Goal: Book appointment/travel/reservation

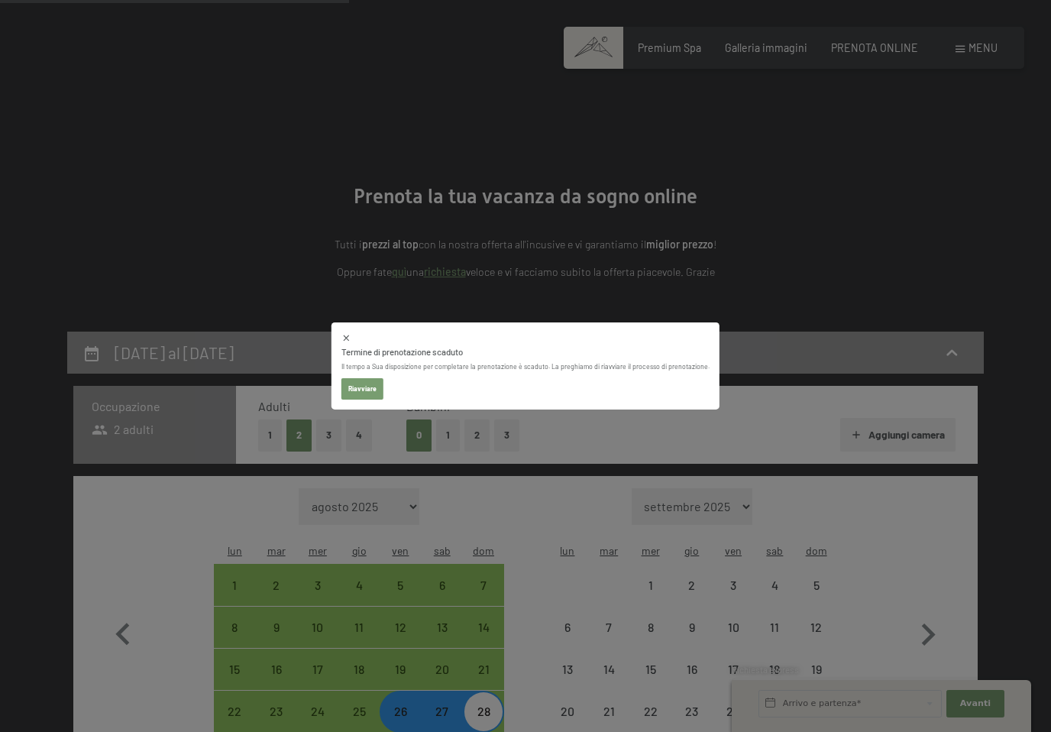
select select "[DATE]"
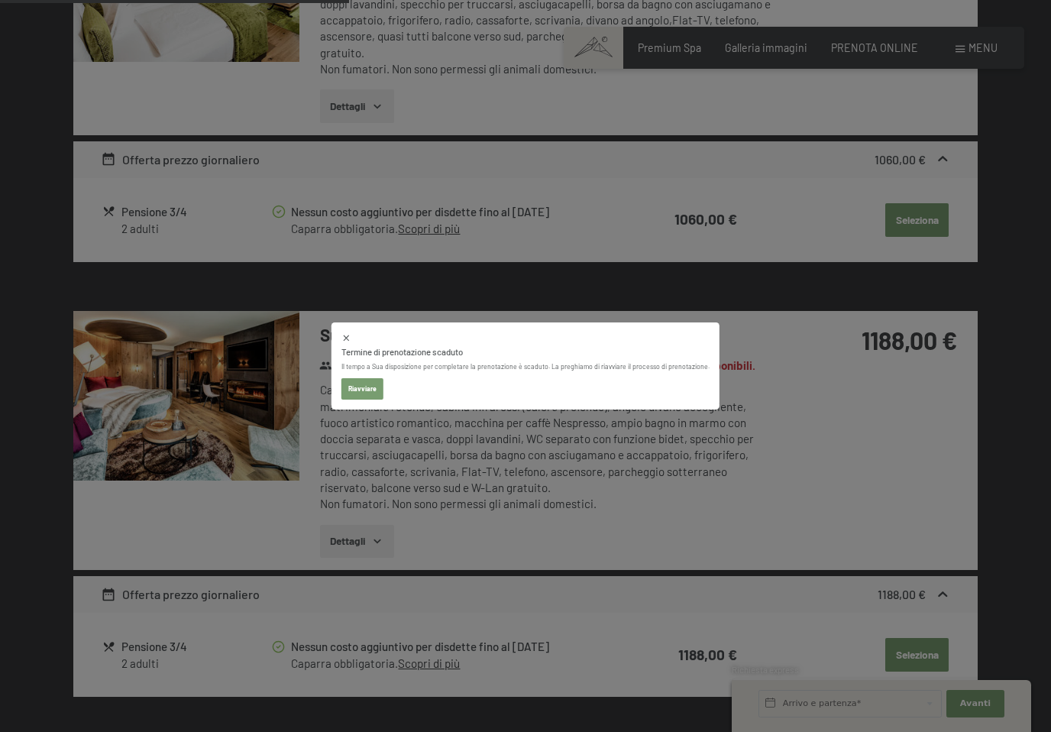
select select "[DATE]"
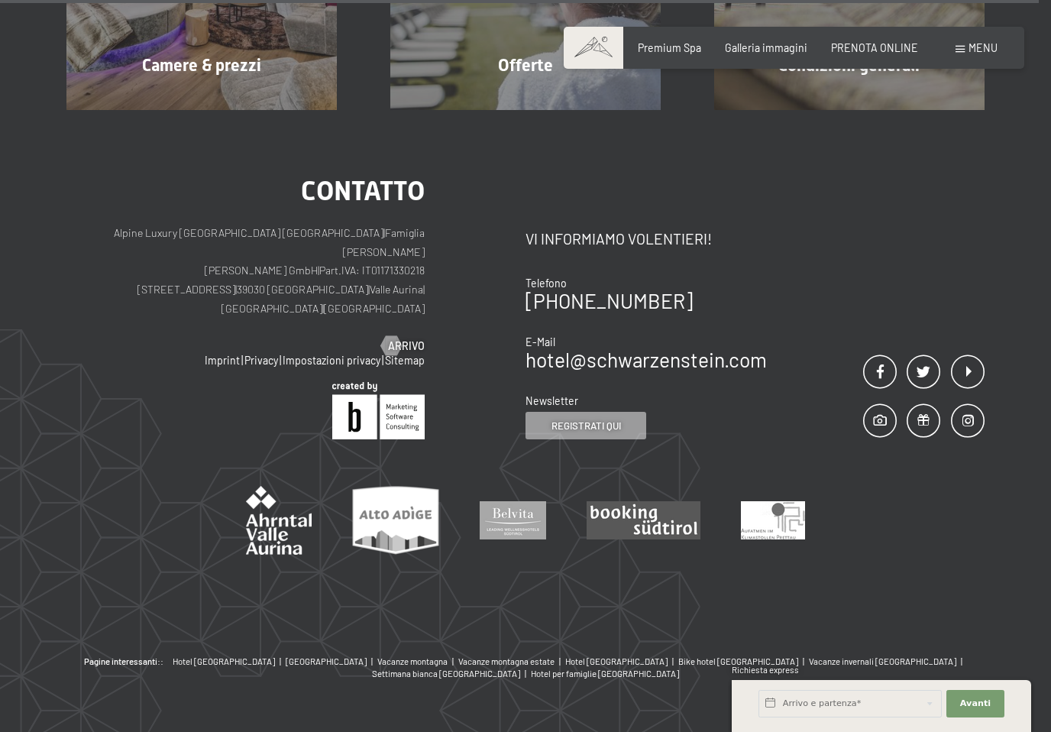
scroll to position [1432, 0]
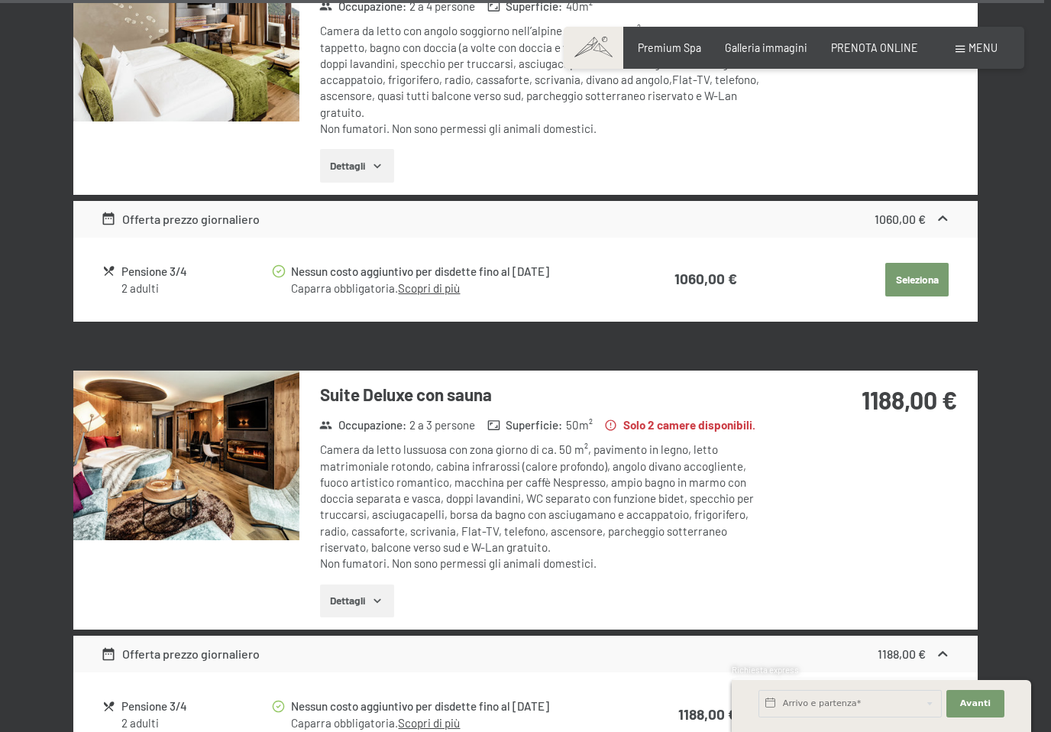
select select "[DATE]"
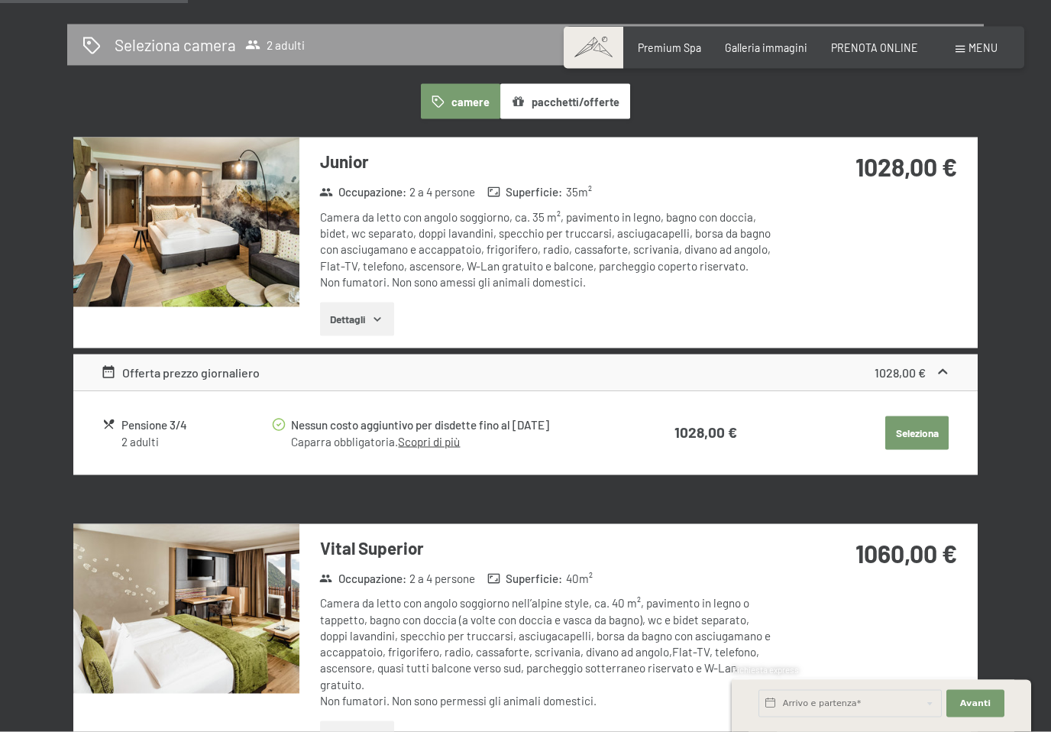
scroll to position [860, 0]
click at [201, 203] on img at bounding box center [186, 222] width 226 height 170
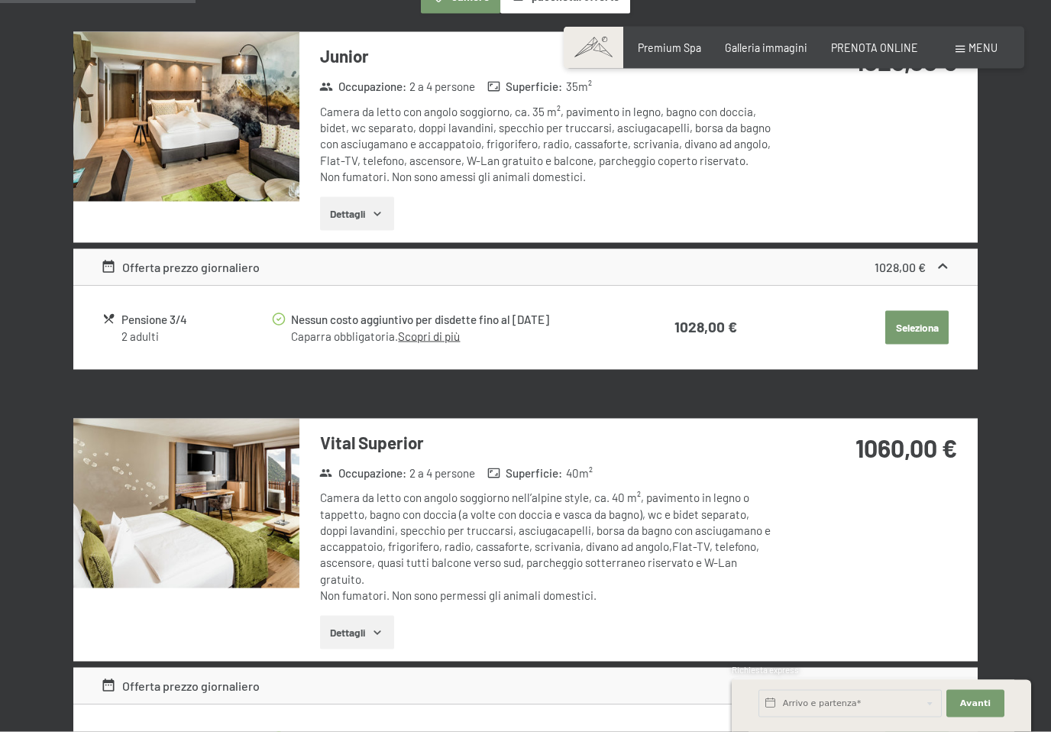
scroll to position [1249, 0]
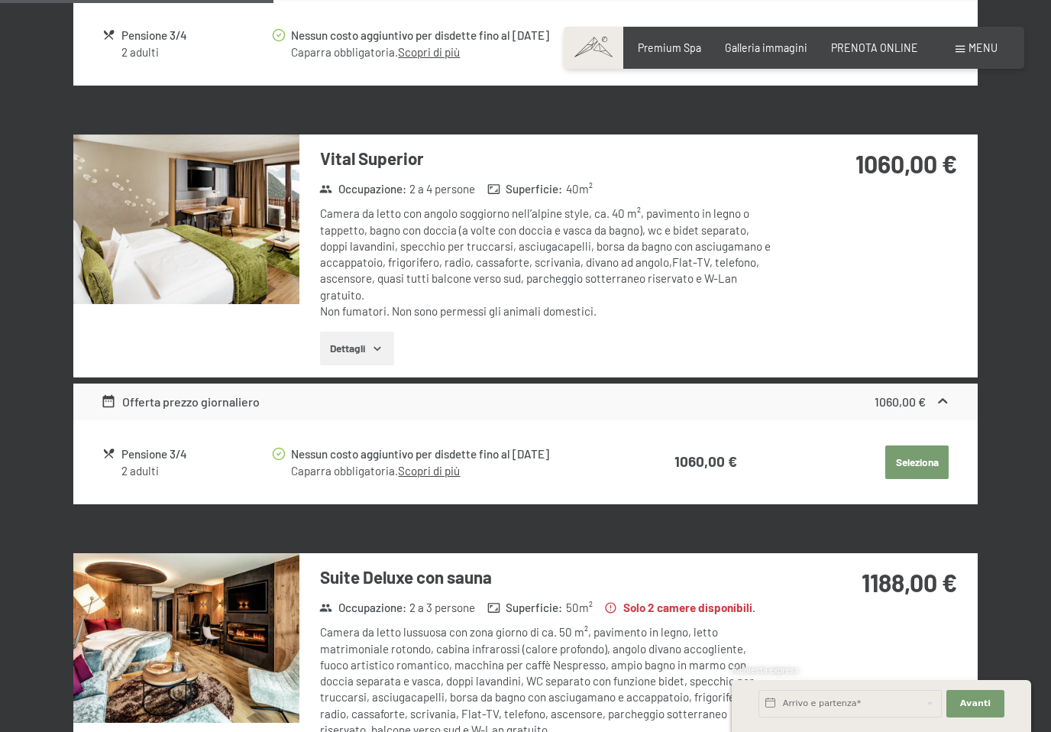
click at [221, 211] on img at bounding box center [186, 219] width 226 height 170
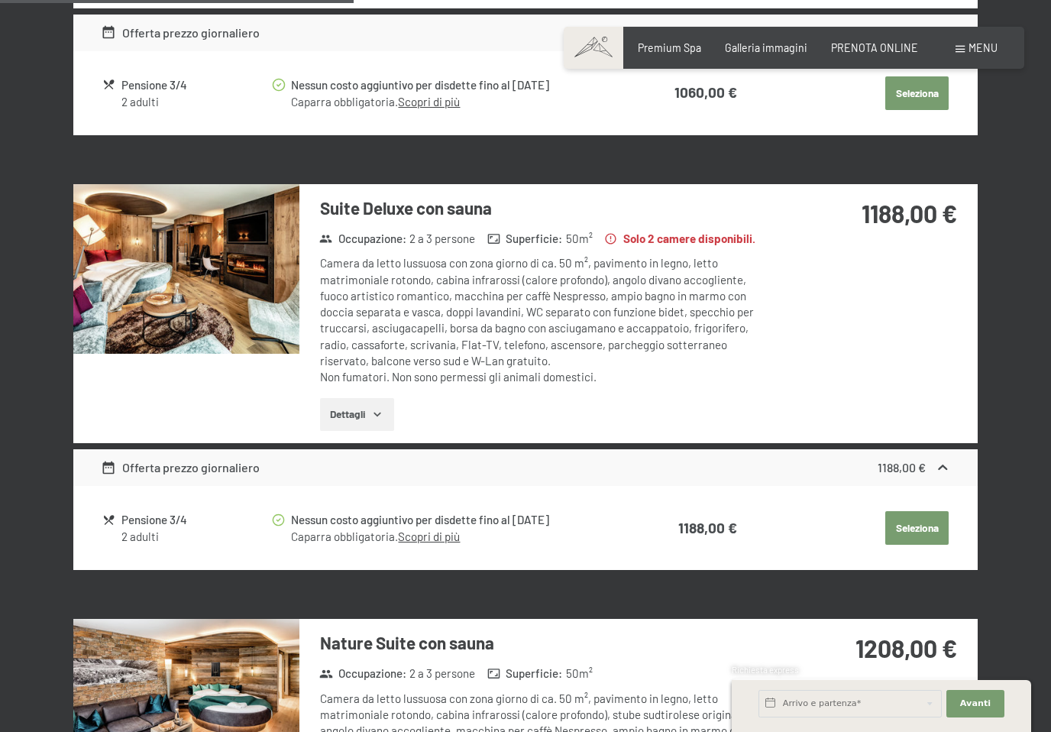
scroll to position [1618, 0]
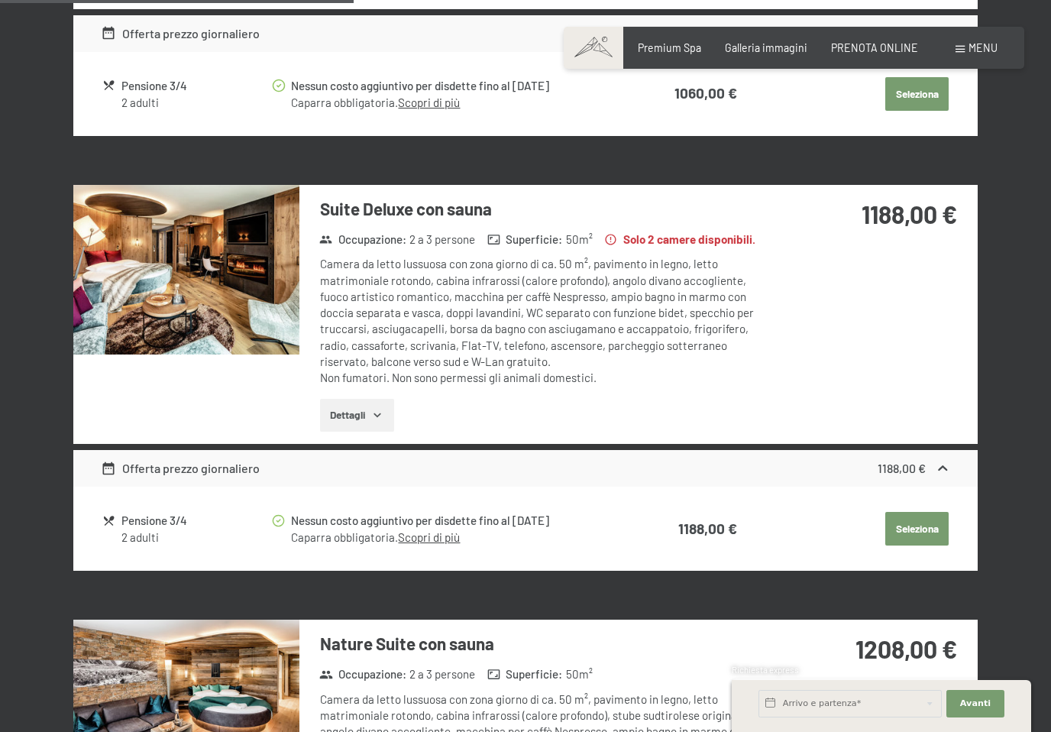
click at [225, 251] on img at bounding box center [186, 270] width 226 height 170
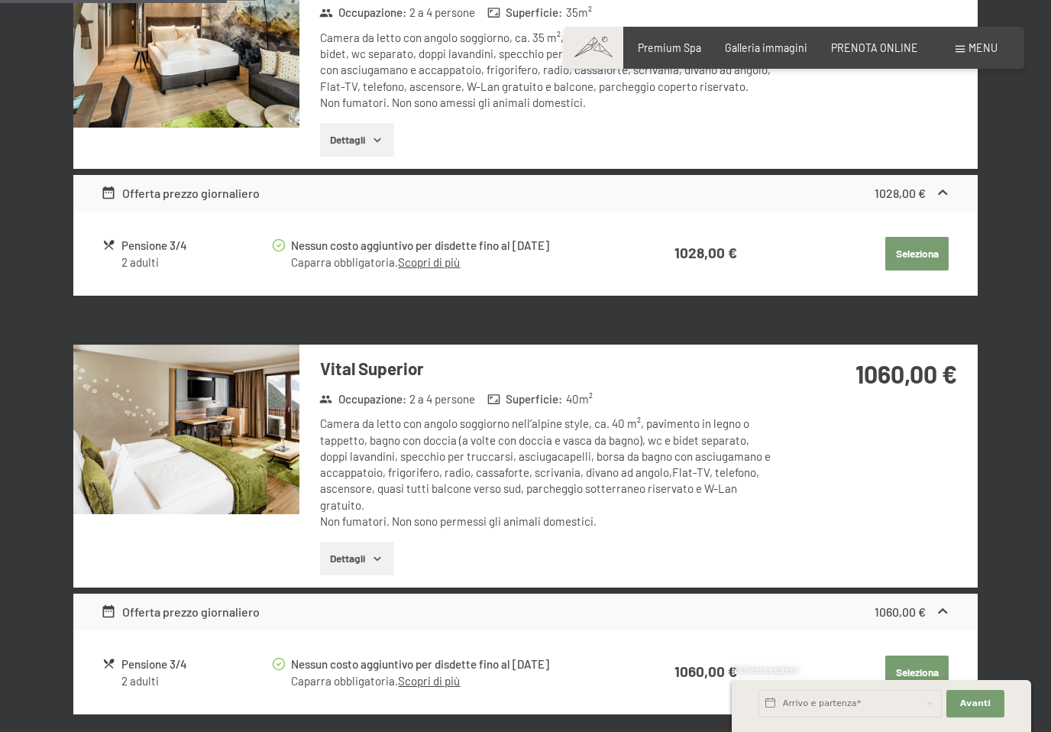
scroll to position [1041, 0]
